Goal: Task Accomplishment & Management: Manage account settings

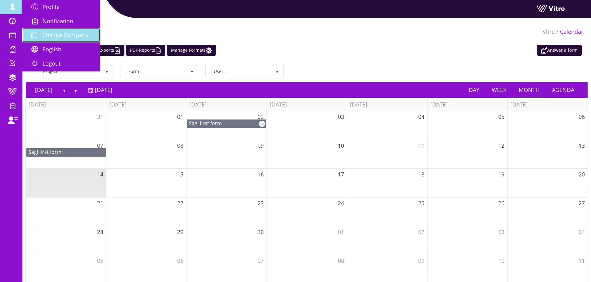
click at [80, 31] on link "Change Company" at bounding box center [61, 35] width 78 height 14
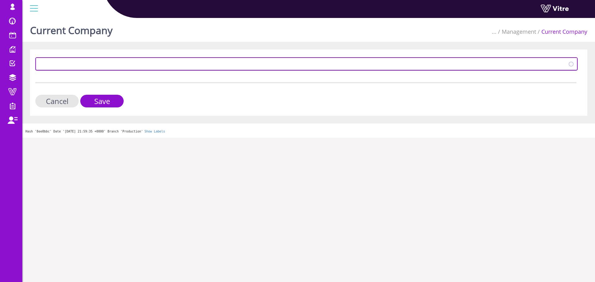
click at [88, 65] on span at bounding box center [301, 63] width 530 height 11
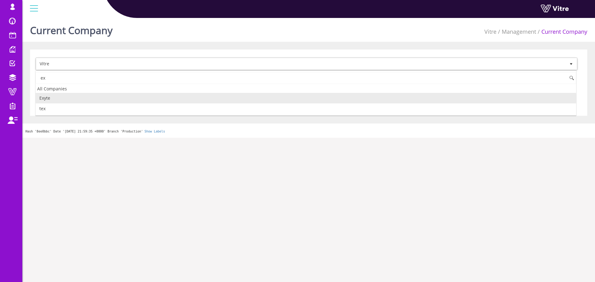
click at [70, 95] on li "Exyte" at bounding box center [306, 98] width 541 height 11
type input "ex"
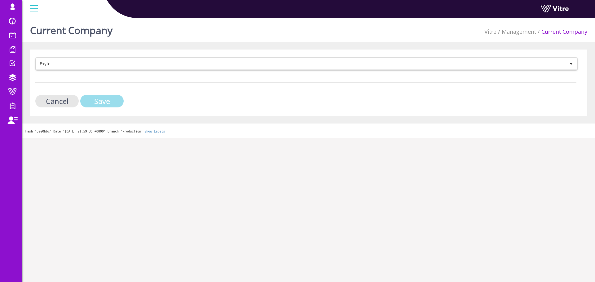
click at [117, 105] on input "Save" at bounding box center [101, 101] width 43 height 13
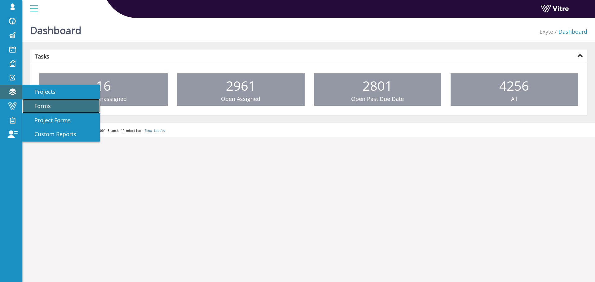
click at [45, 107] on span "Forms" at bounding box center [39, 105] width 24 height 7
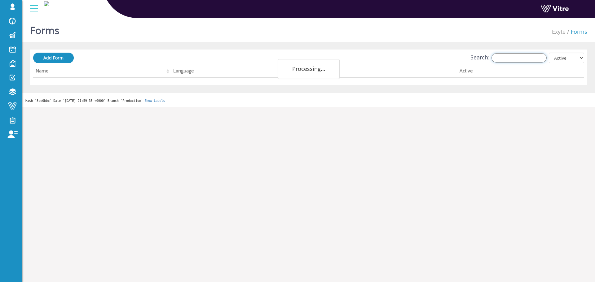
click at [538, 57] on input "Search:" at bounding box center [519, 57] width 55 height 9
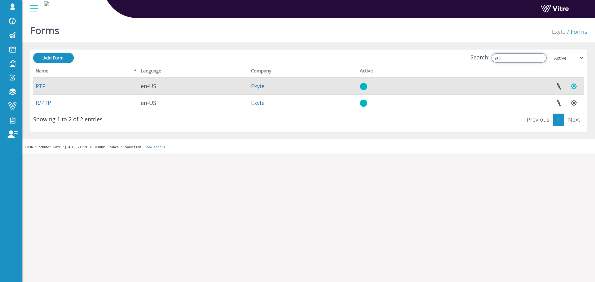
type input "ptp"
click at [571, 83] on button "button" at bounding box center [574, 86] width 16 height 16
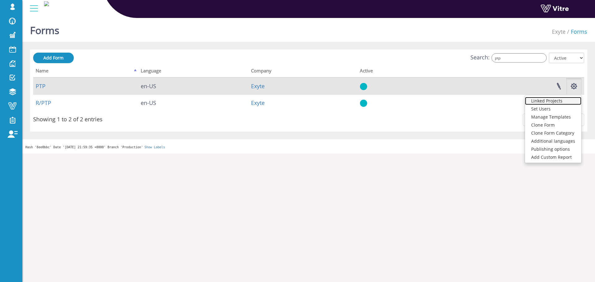
click at [564, 101] on link "Linked Projects" at bounding box center [553, 101] width 56 height 8
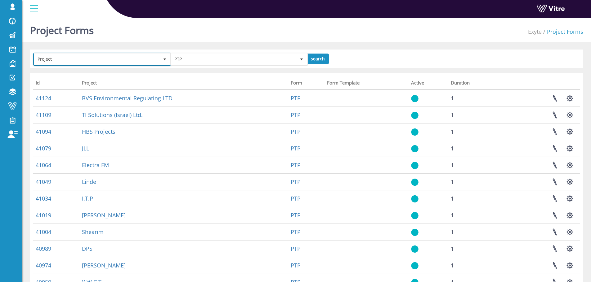
click at [141, 62] on span "Project" at bounding box center [96, 59] width 125 height 11
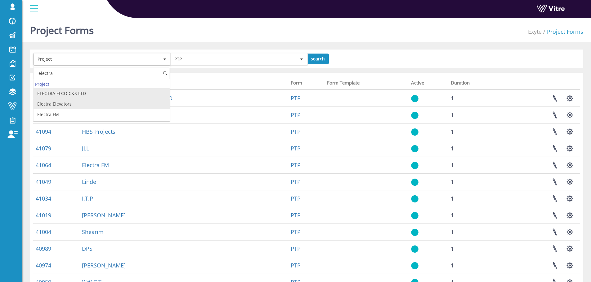
click at [103, 101] on li "Electra Elevators" at bounding box center [101, 104] width 136 height 11
type input "electra"
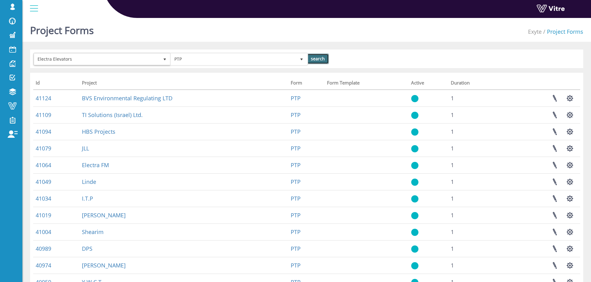
click at [320, 58] on input "search" at bounding box center [318, 59] width 22 height 11
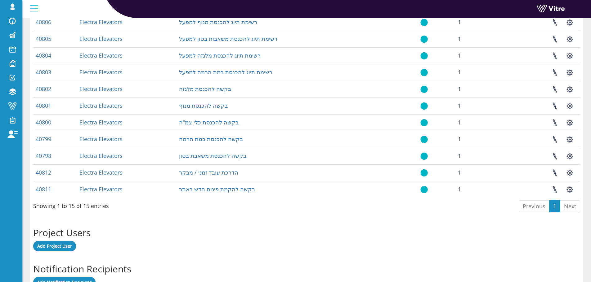
scroll to position [428, 0]
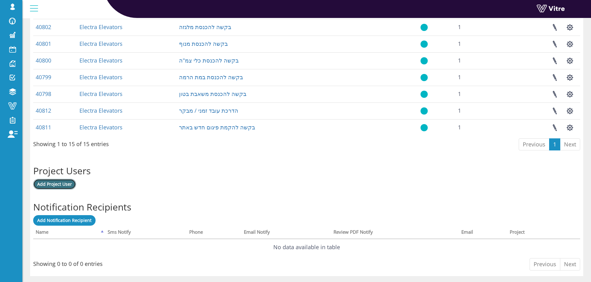
click at [52, 187] on link "Add Project User" at bounding box center [54, 184] width 43 height 11
